Goal: Navigation & Orientation: Go to known website

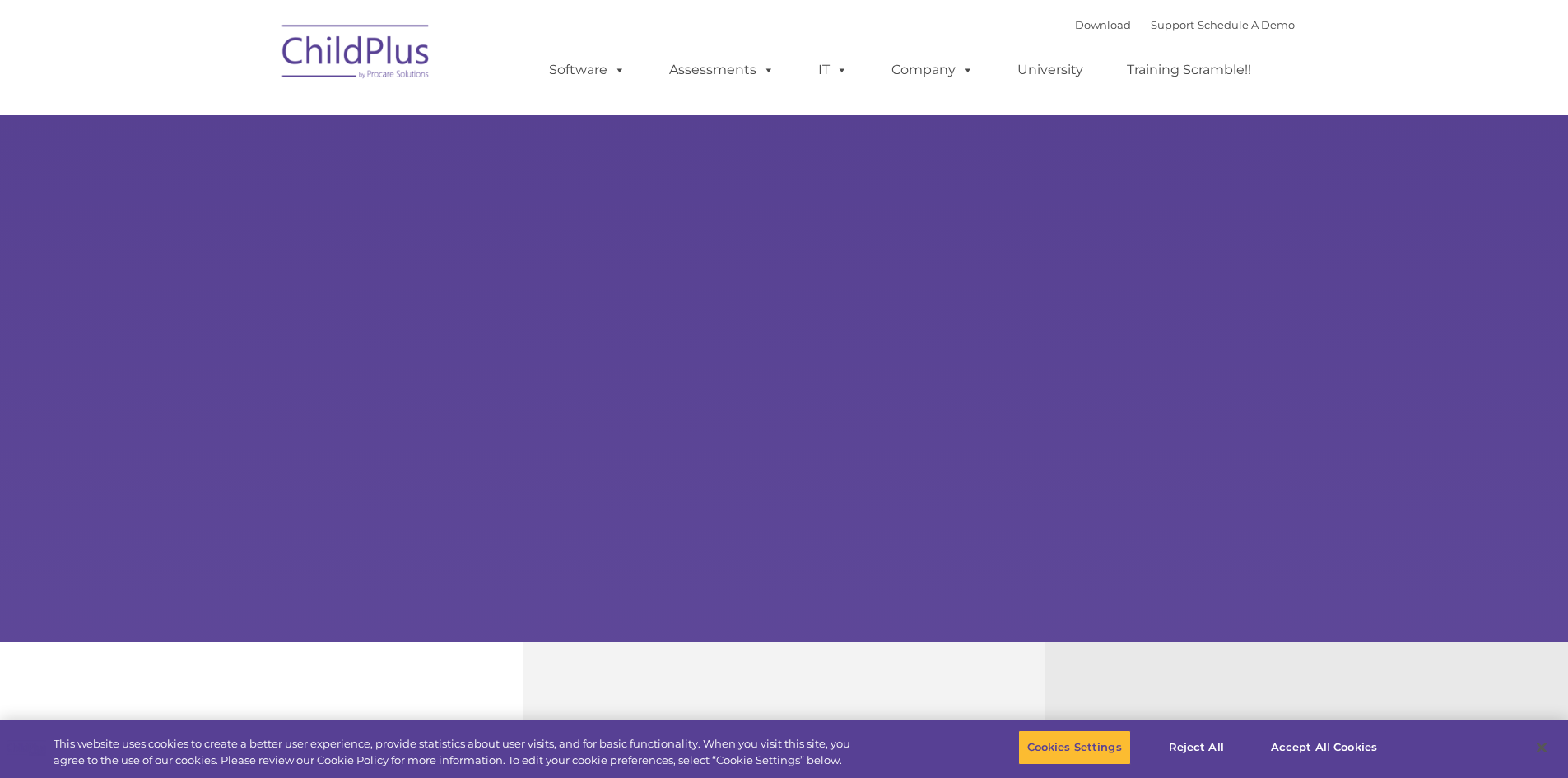
select select "MEDIUM"
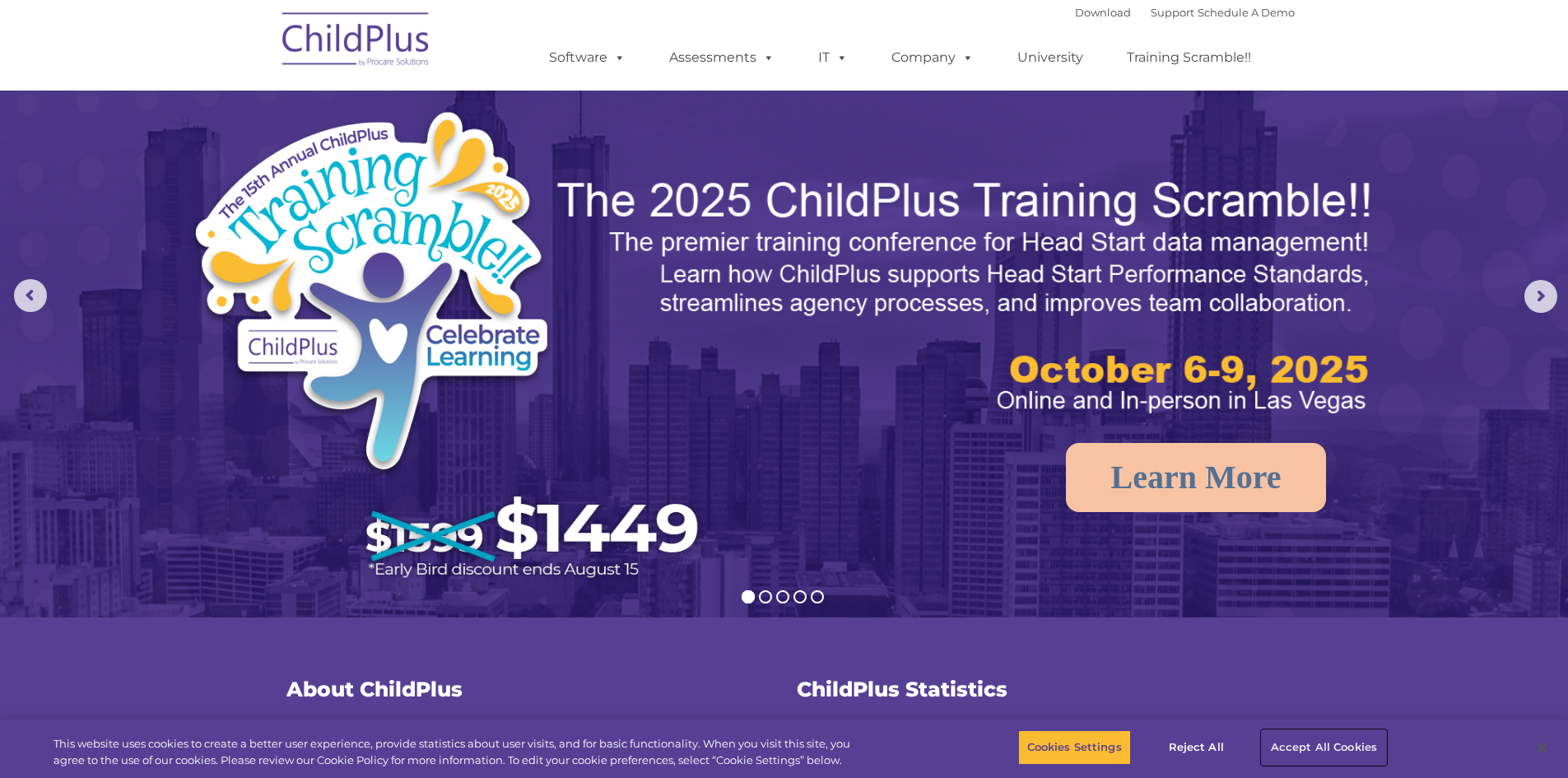
click at [1329, 747] on button "Accept All Cookies" at bounding box center [1324, 747] width 125 height 35
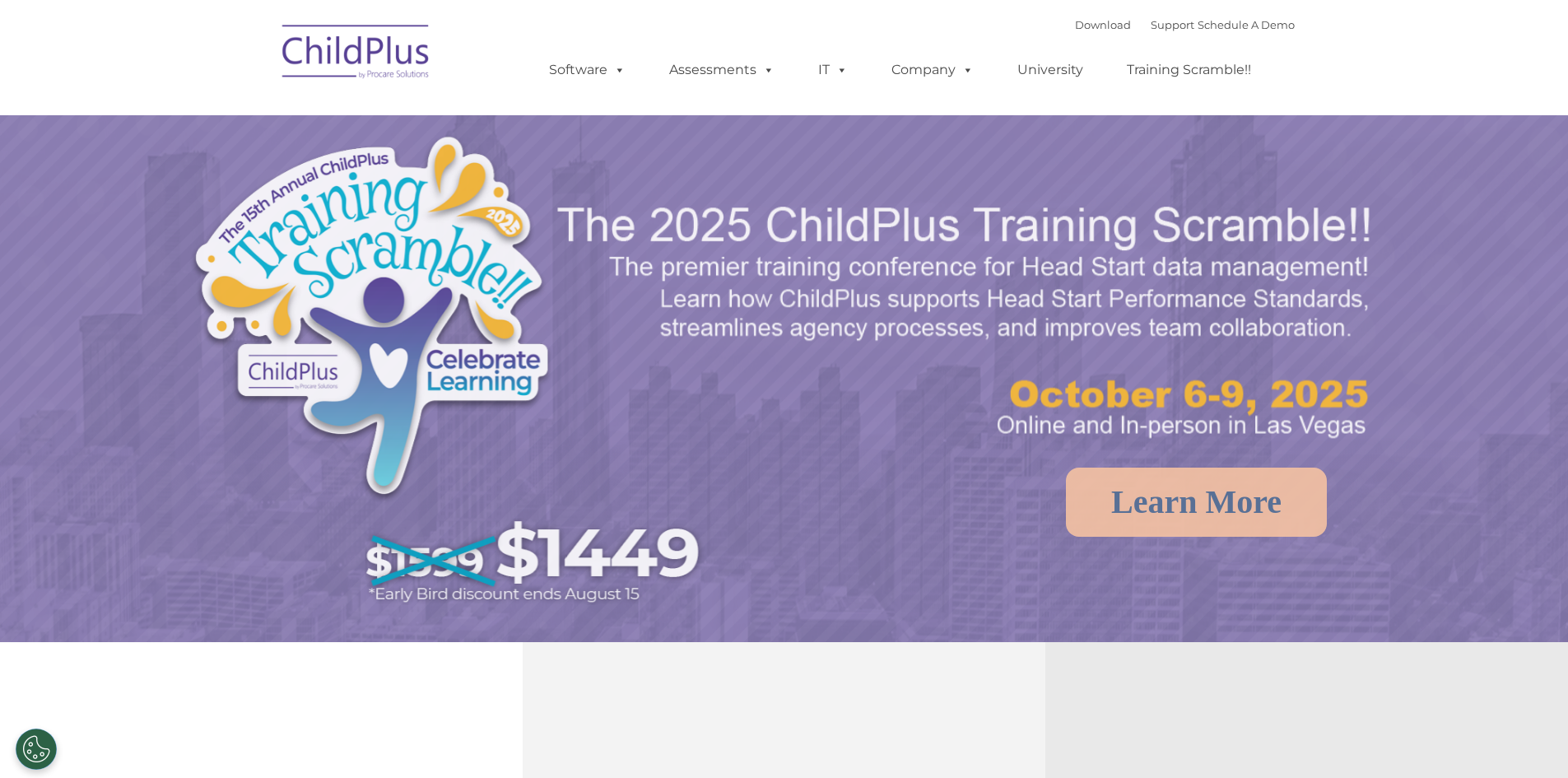
select select "MEDIUM"
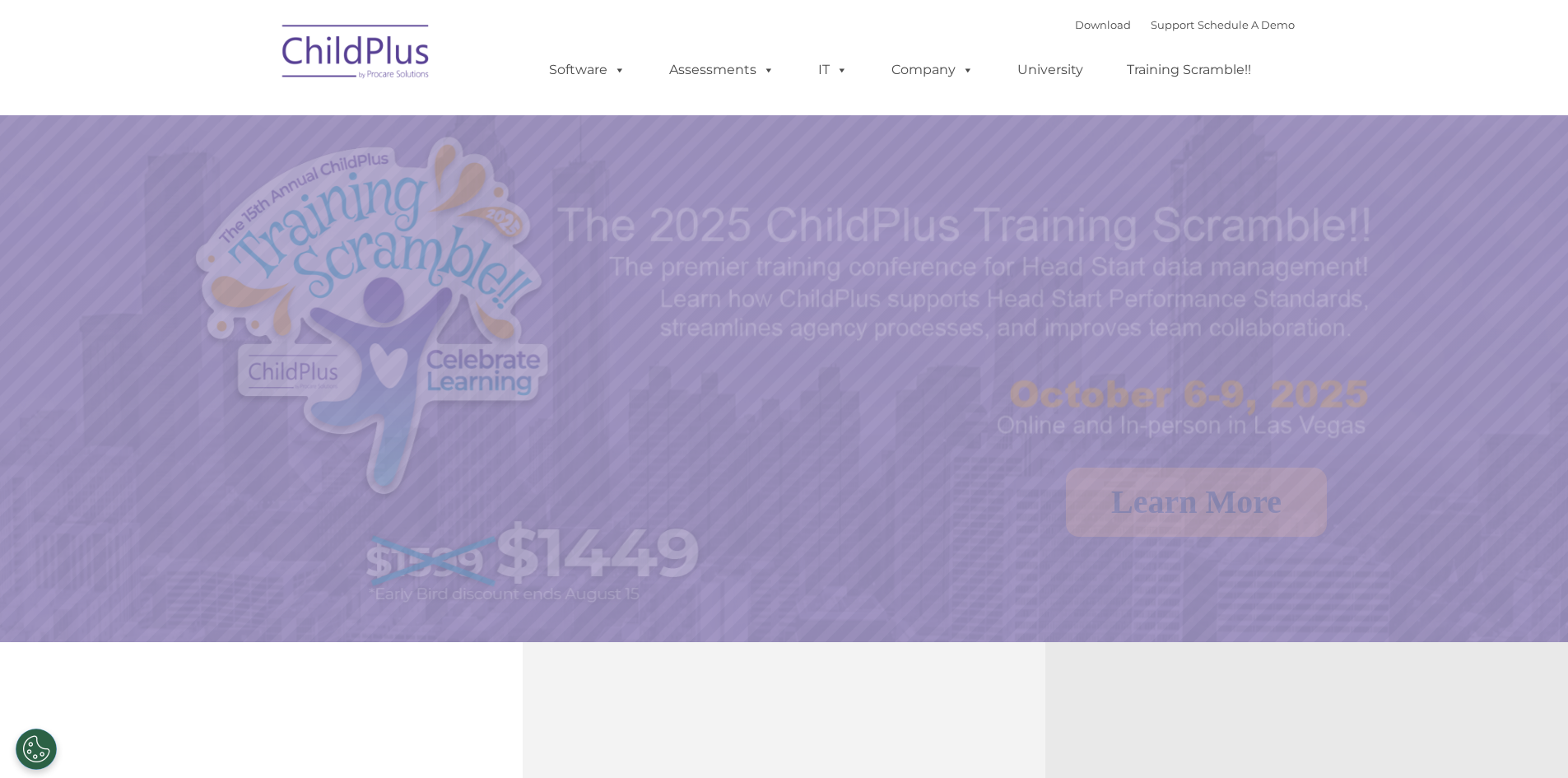
select select "MEDIUM"
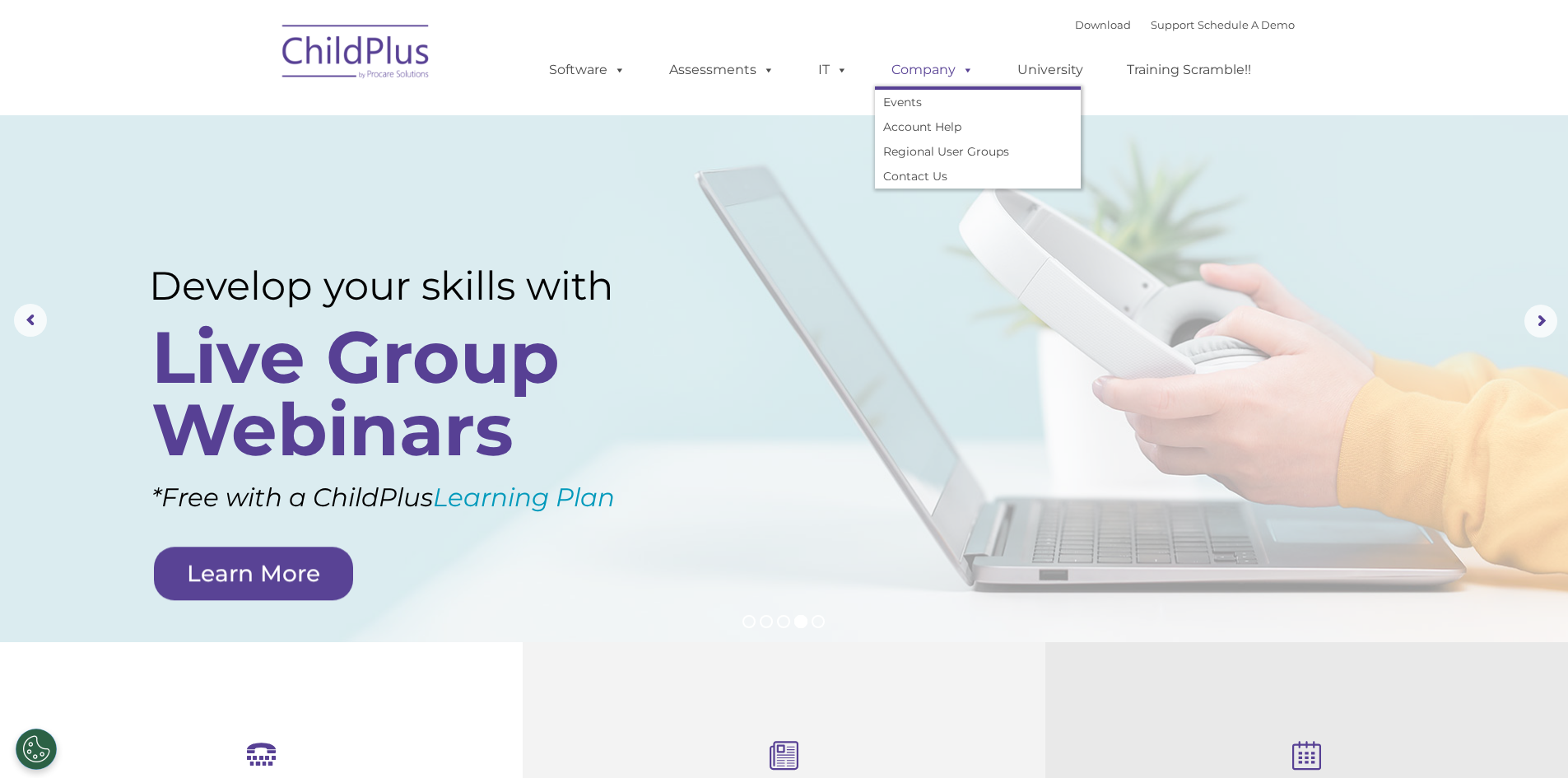
click at [957, 72] on span at bounding box center [965, 69] width 18 height 15
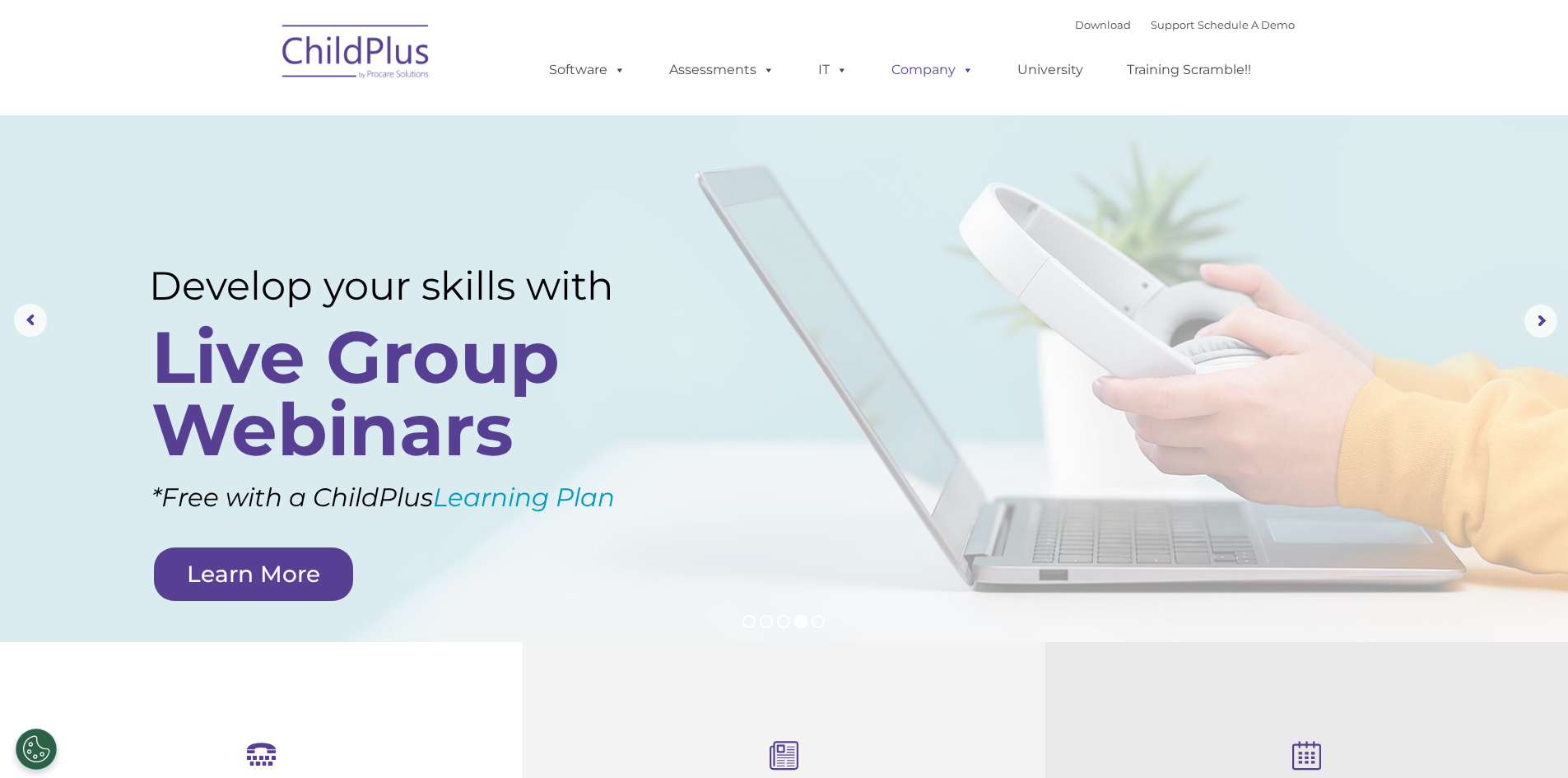
click at [958, 72] on span at bounding box center [965, 69] width 18 height 15
